Goal: Check status: Check status

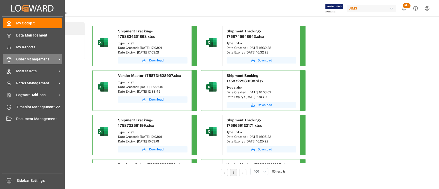
click at [32, 61] on span "Order Management" at bounding box center [36, 59] width 41 height 5
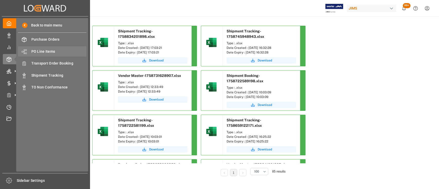
click at [45, 50] on span "PO Line Items" at bounding box center [58, 51] width 55 height 5
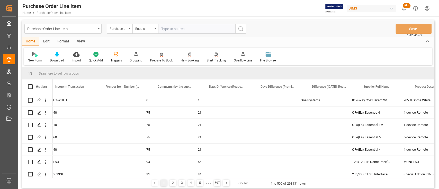
scroll to position [0, 4584]
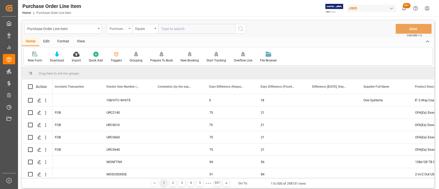
click at [128, 28] on div "Purchase Order Number" at bounding box center [120, 29] width 26 height 10
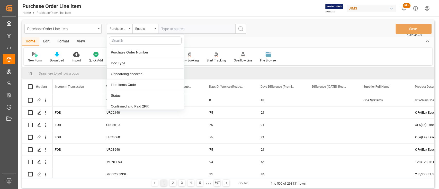
click at [129, 40] on input "text" at bounding box center [145, 41] width 73 height 8
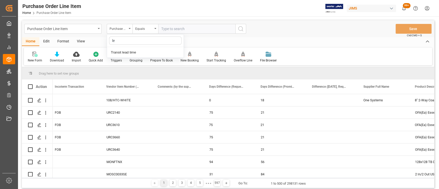
type input "lea"
click at [129, 53] on div "Transit lead time" at bounding box center [145, 52] width 77 height 11
click at [183, 30] on input "number" at bounding box center [196, 29] width 77 height 10
drag, startPoint x: 234, startPoint y: 33, endPoint x: 240, endPoint y: 33, distance: 6.2
click at [235, 33] on input "0" at bounding box center [196, 29] width 77 height 10
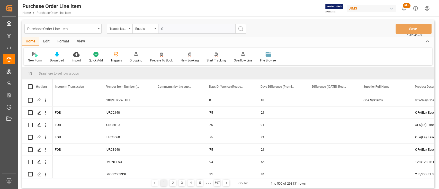
type input "0"
click at [241, 30] on circle "search button" at bounding box center [241, 29] width 4 height 4
